Goal: Task Accomplishment & Management: Manage account settings

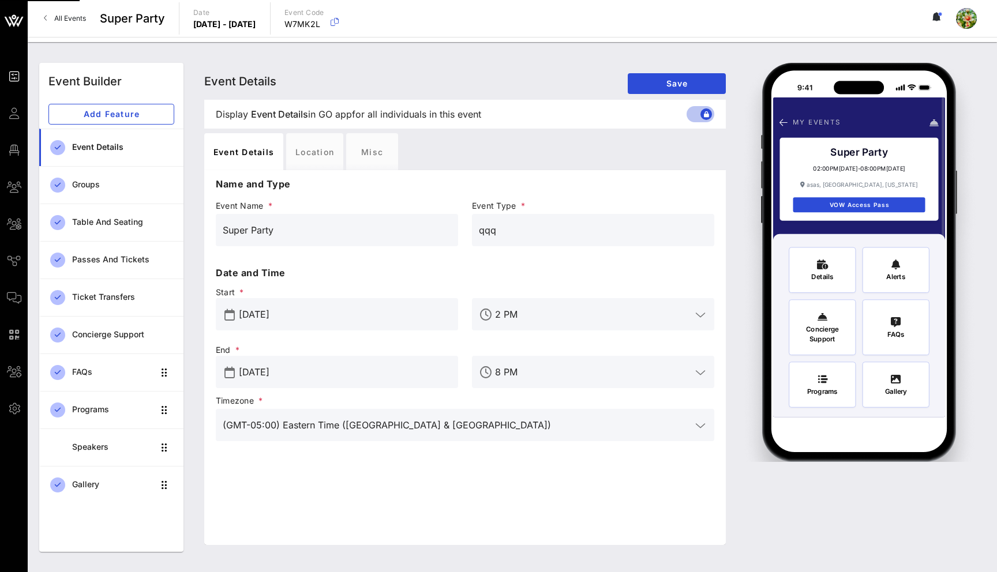
click at [53, 22] on link "All Events" at bounding box center [65, 18] width 56 height 18
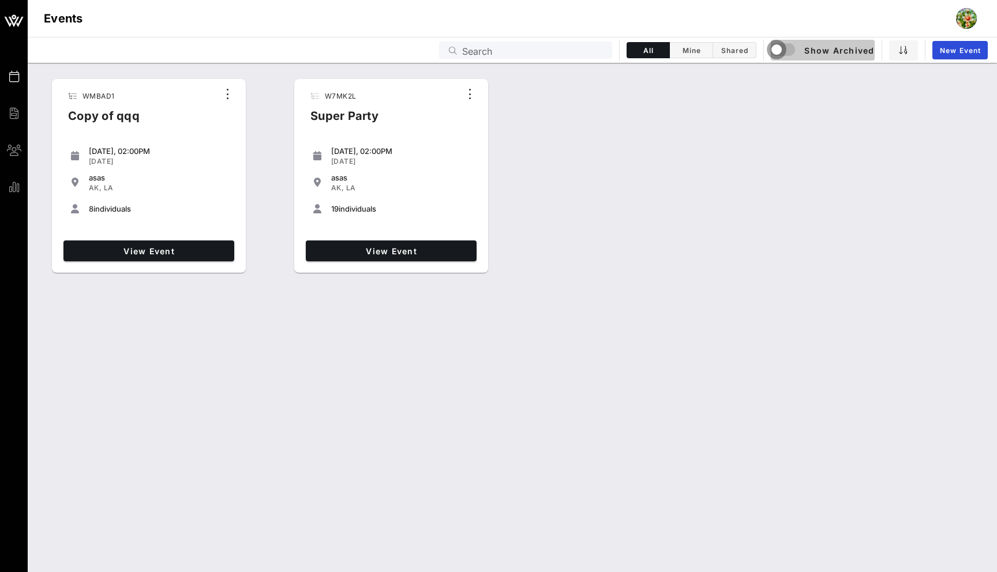
click at [781, 50] on div "button" at bounding box center [776, 50] width 16 height 16
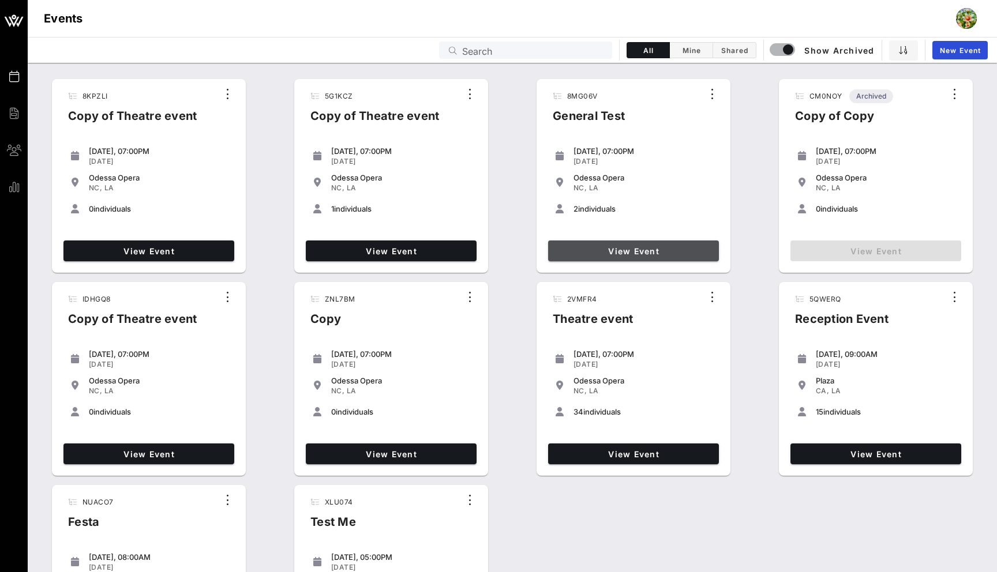
click at [584, 243] on link "View Event" at bounding box center [633, 251] width 171 height 21
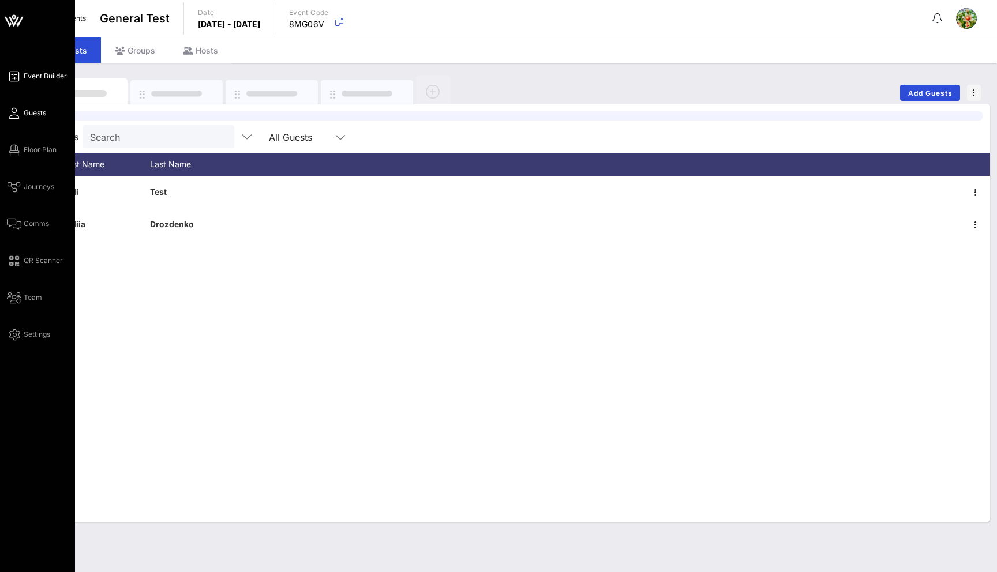
click at [25, 80] on span "Event Builder" at bounding box center [45, 76] width 43 height 10
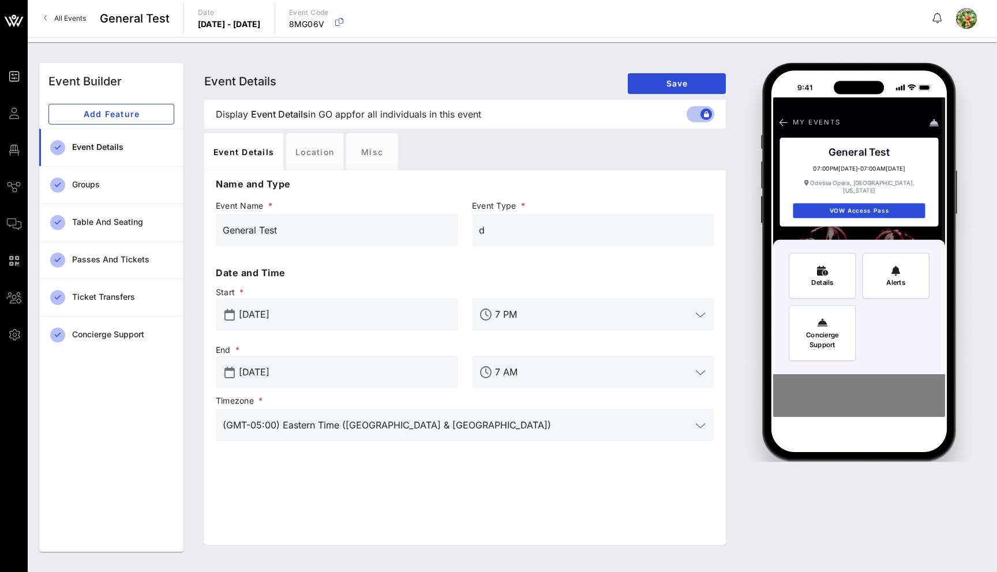
click at [295, 321] on input "[DATE]" at bounding box center [345, 314] width 212 height 18
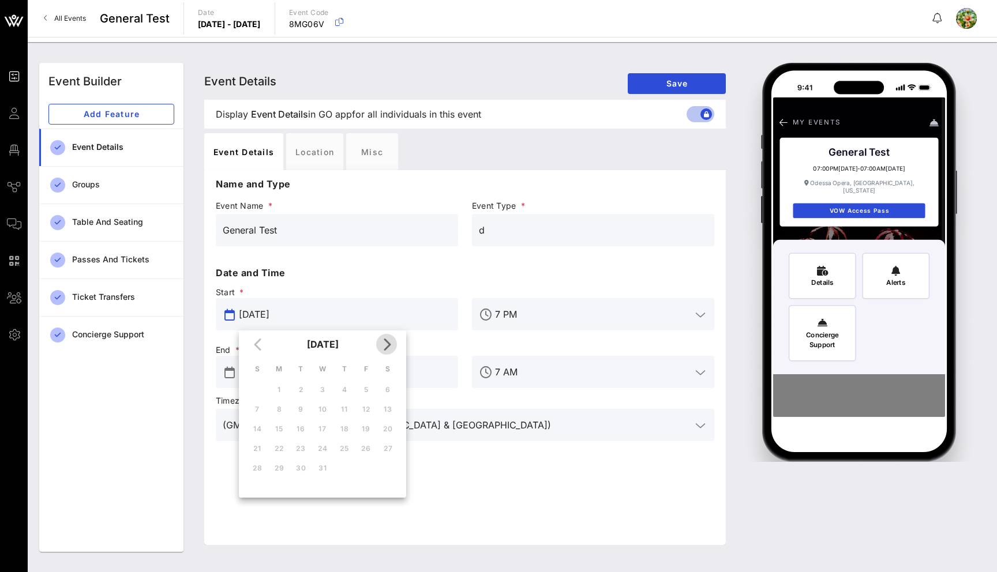
click at [391, 344] on icon "Next month" at bounding box center [387, 344] width 14 height 14
click at [390, 344] on icon "Next month" at bounding box center [387, 344] width 14 height 14
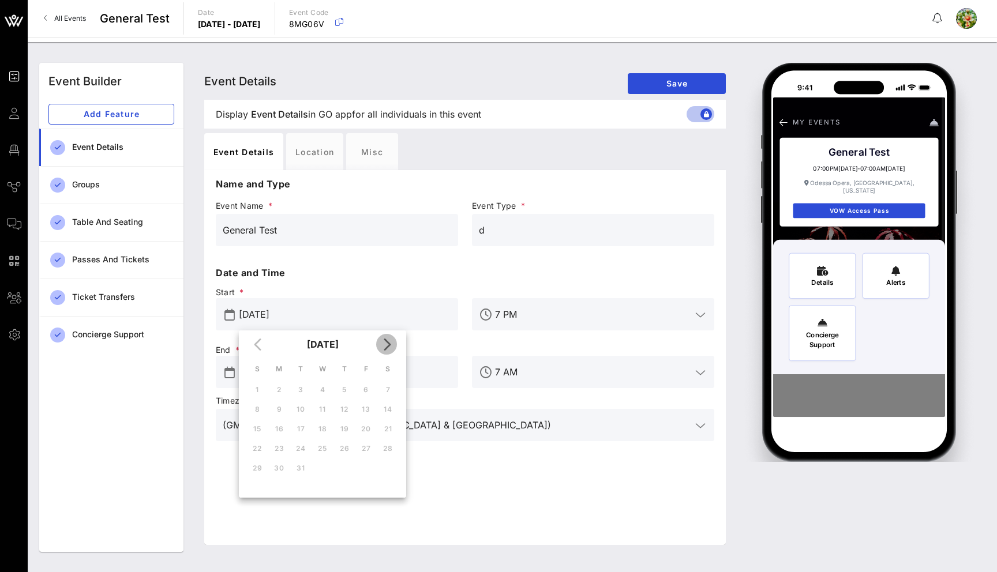
click at [390, 344] on icon "Next month" at bounding box center [387, 344] width 14 height 14
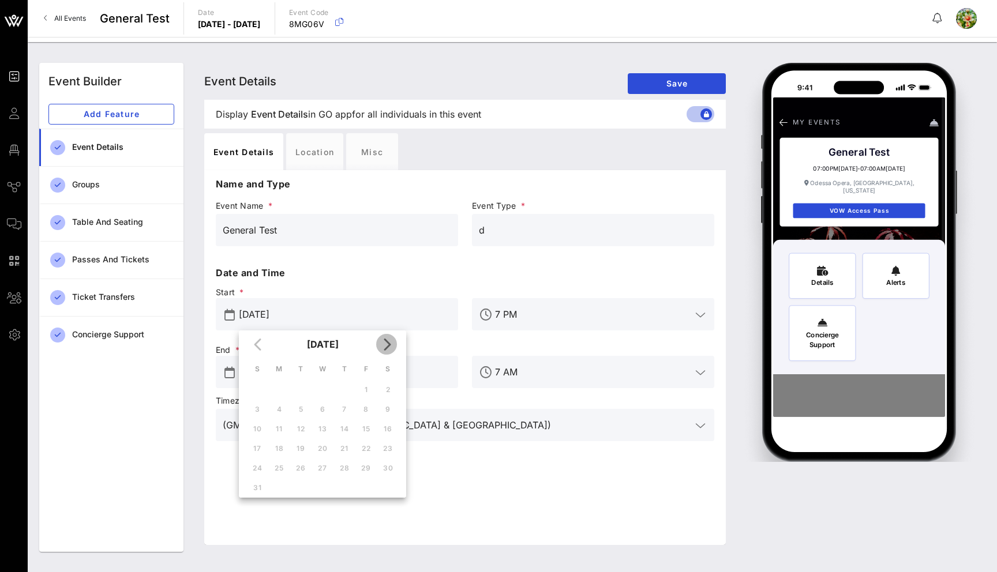
click at [390, 344] on icon "Next month" at bounding box center [387, 344] width 14 height 14
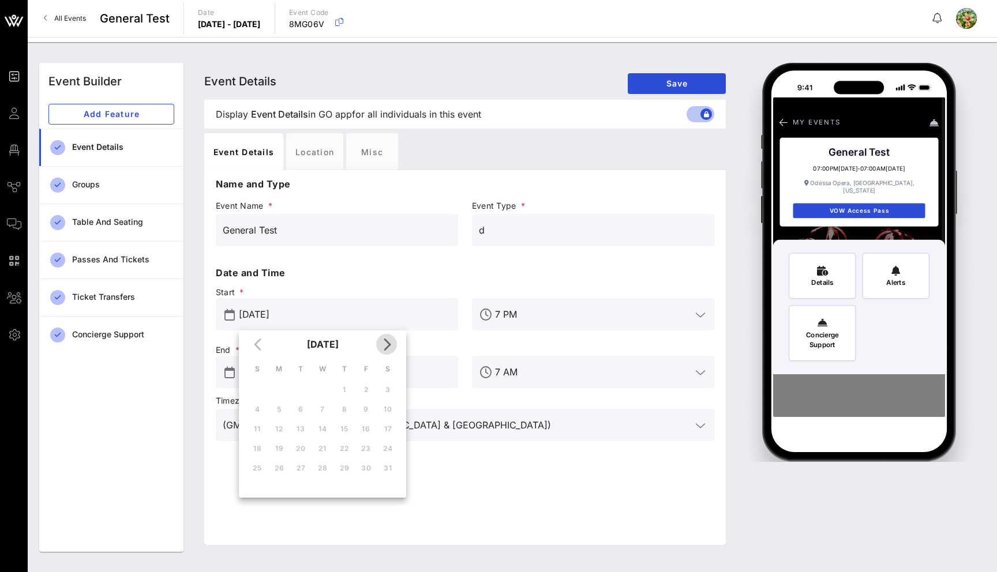
click at [390, 344] on icon "Next month" at bounding box center [387, 344] width 14 height 14
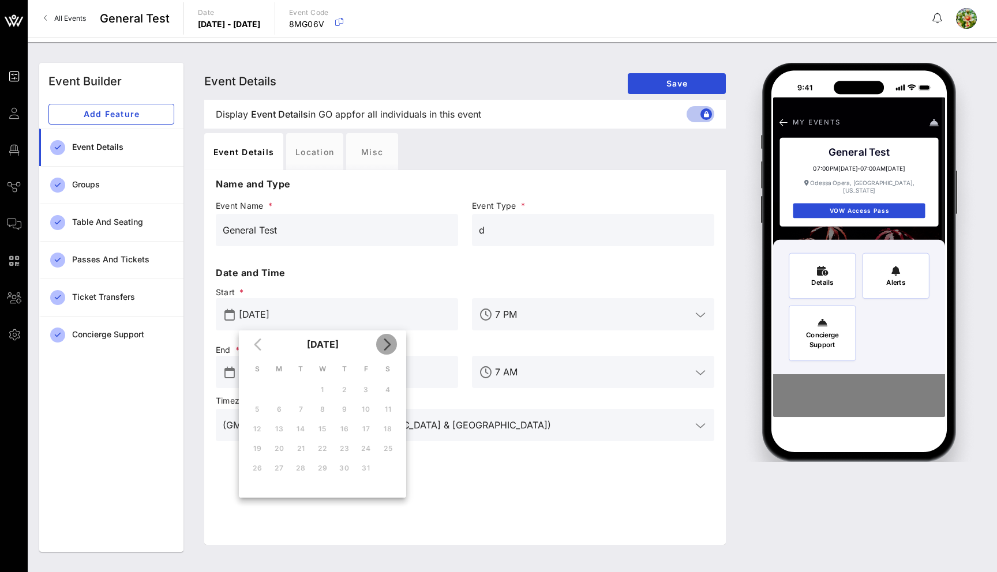
click at [390, 344] on icon "Next month" at bounding box center [387, 344] width 14 height 14
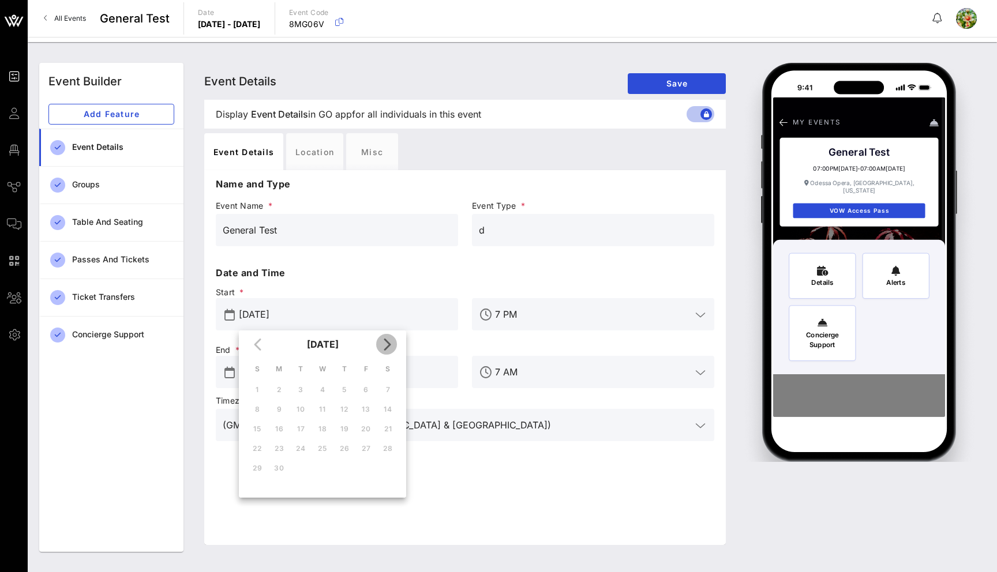
click at [390, 344] on icon "Next month" at bounding box center [387, 344] width 14 height 14
click at [337, 346] on button "[DATE]" at bounding box center [322, 344] width 41 height 23
click at [370, 479] on div "Dec" at bounding box center [373, 476] width 31 height 9
click at [320, 450] on div "24" at bounding box center [322, 448] width 18 height 9
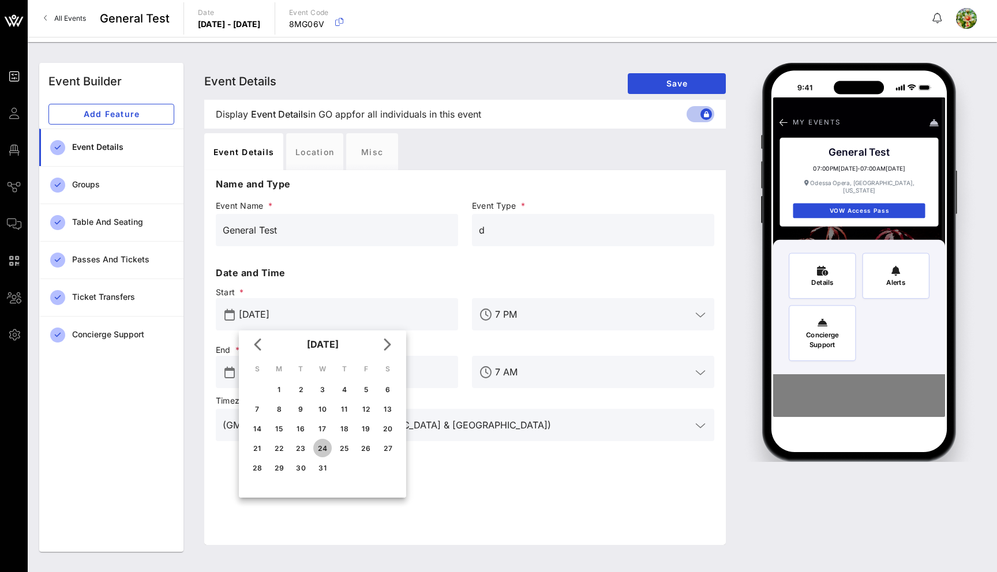
type input "[DATE]"
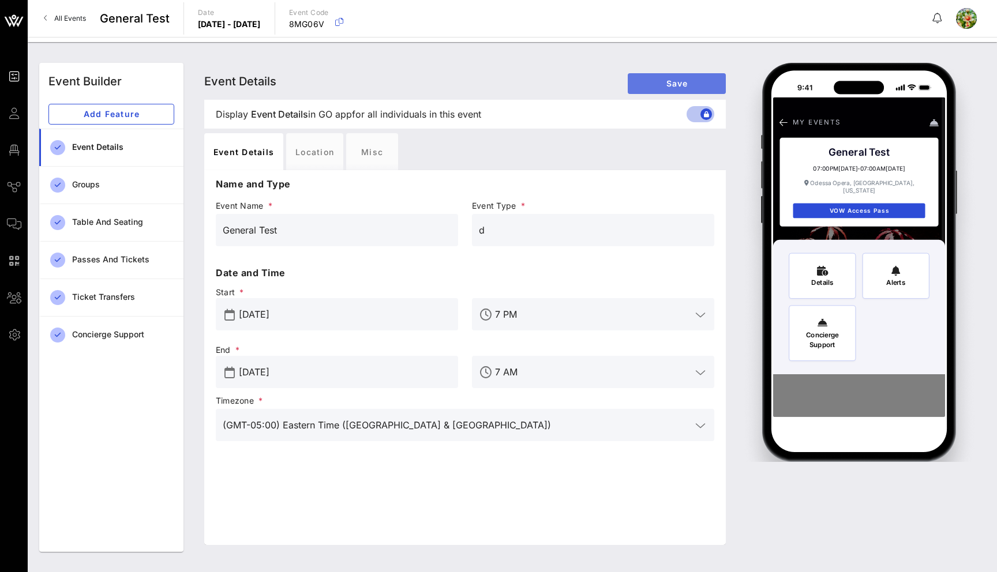
click at [670, 83] on span "Save" at bounding box center [677, 83] width 80 height 10
